Goal: Task Accomplishment & Management: Use online tool/utility

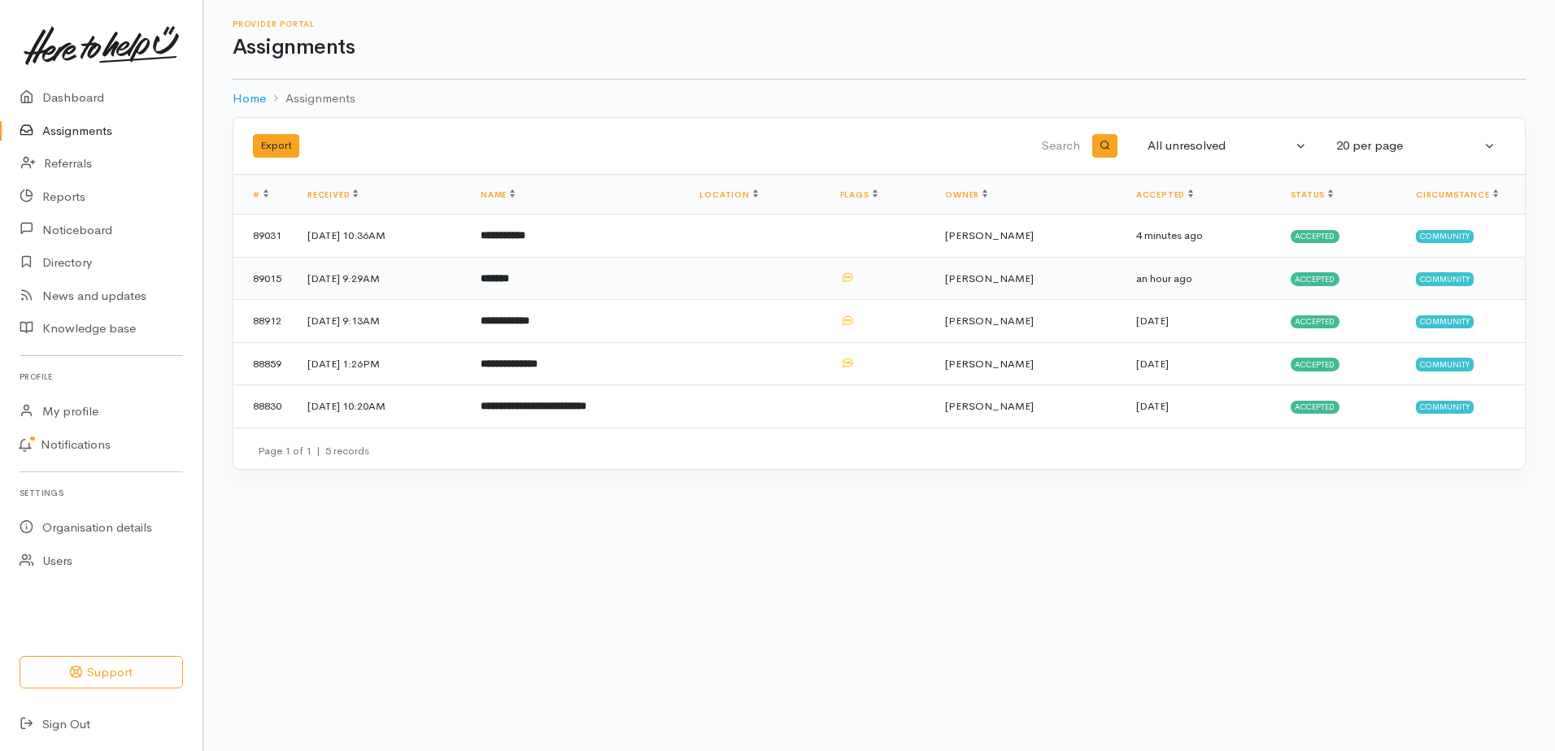
click at [509, 284] on b "*******" at bounding box center [495, 278] width 28 height 11
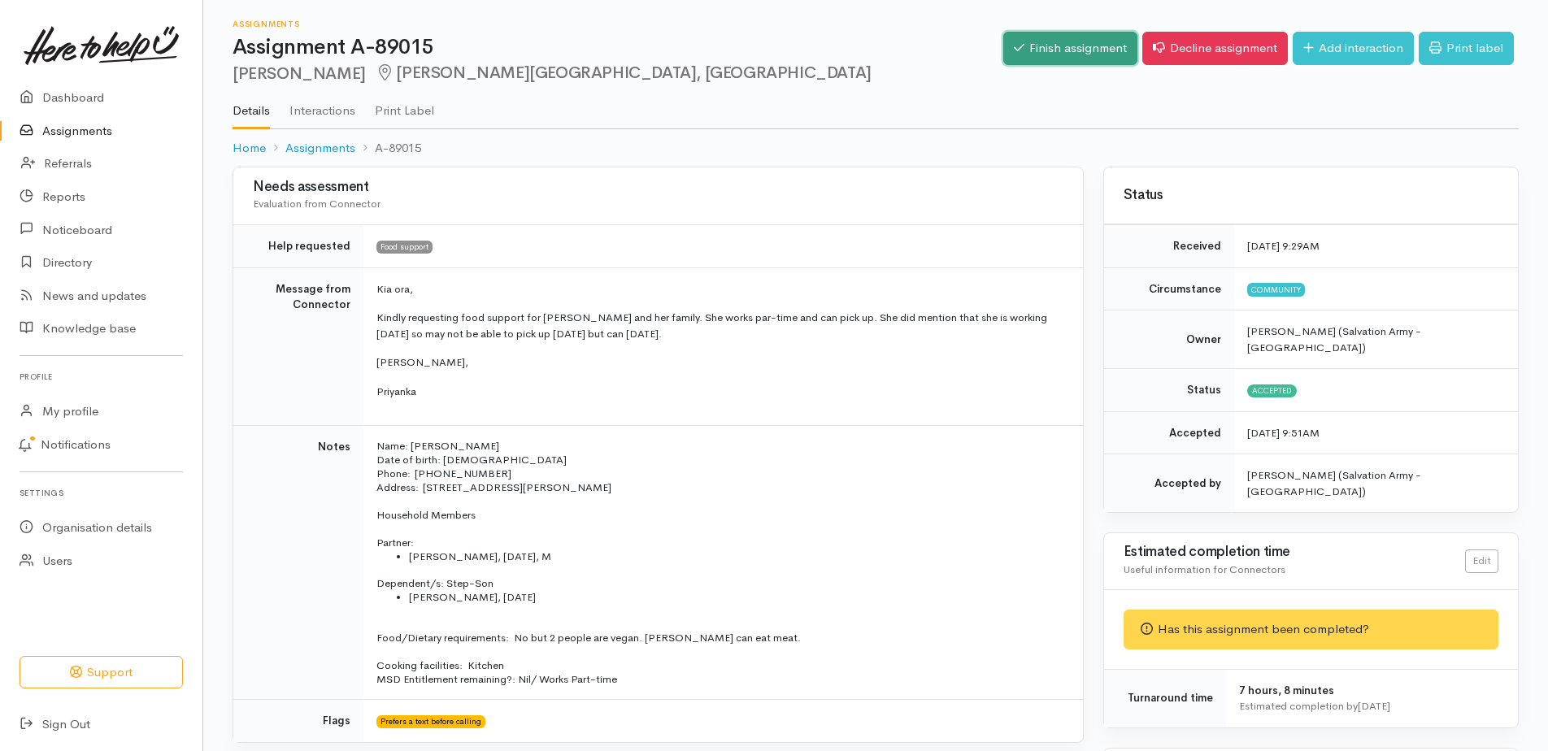
click at [1029, 59] on link "Finish assignment" at bounding box center [1070, 48] width 134 height 33
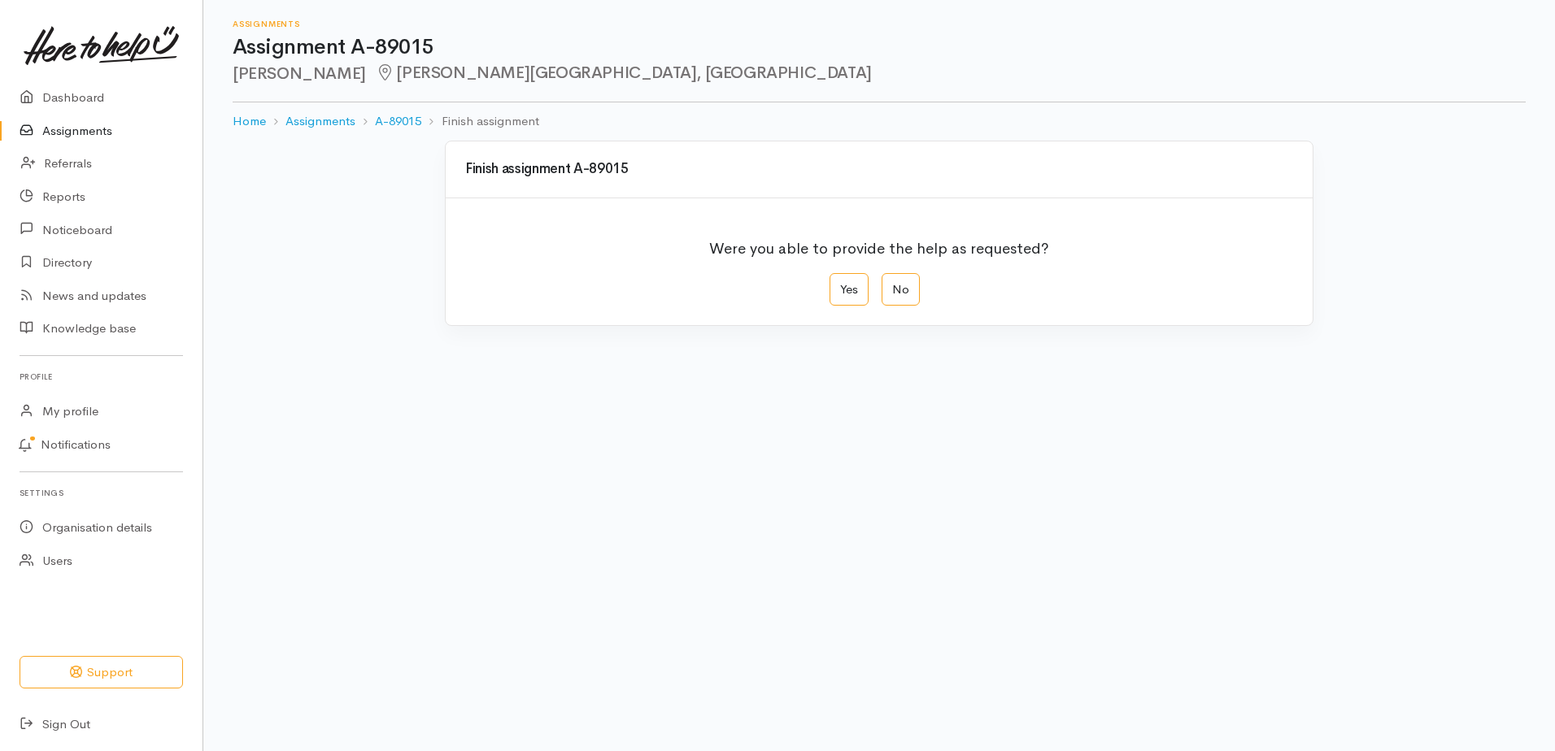
click at [77, 143] on link "Assignments" at bounding box center [101, 131] width 202 height 33
